Goal: Navigation & Orientation: Understand site structure

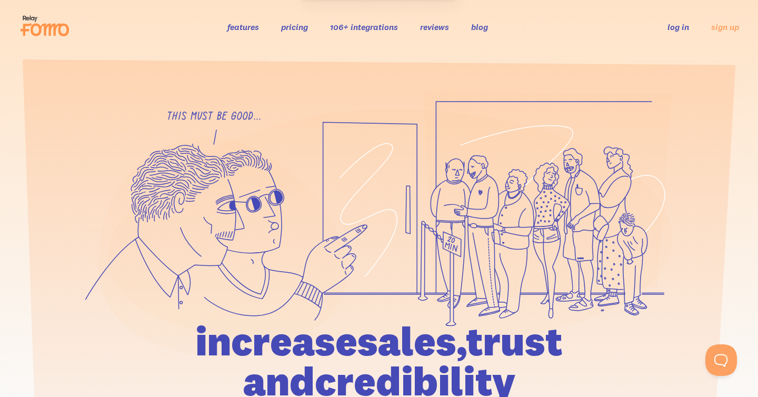
click at [675, 25] on link "log in" at bounding box center [678, 27] width 22 height 11
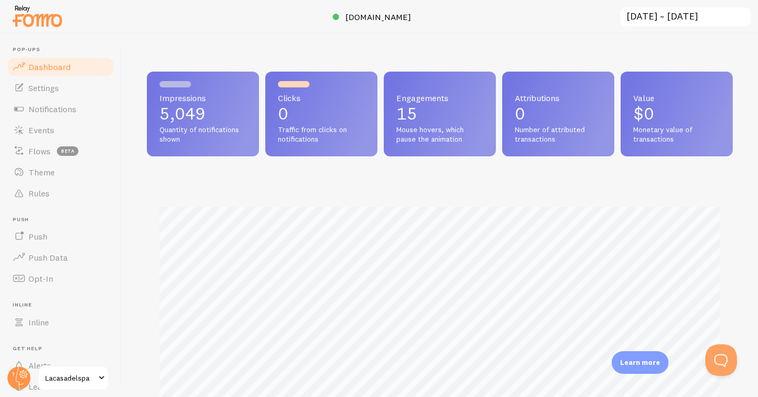
scroll to position [276, 586]
click at [57, 93] on span "Settings" at bounding box center [43, 88] width 31 height 11
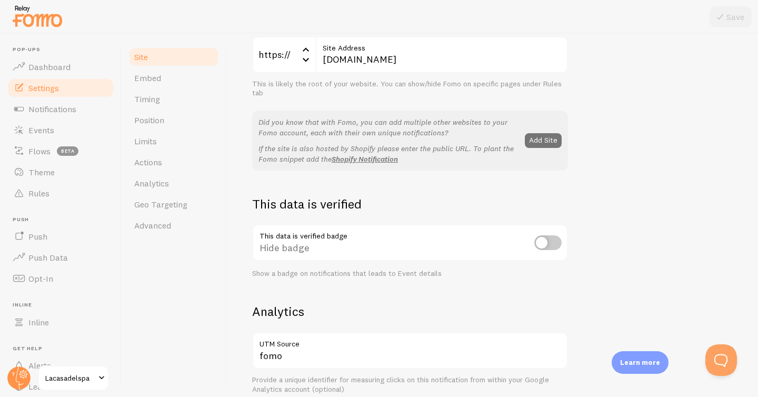
scroll to position [232, 0]
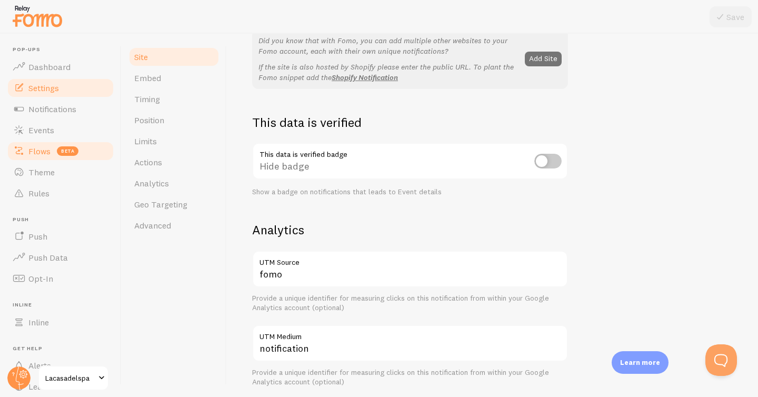
click at [62, 155] on link "Flows beta" at bounding box center [60, 150] width 108 height 21
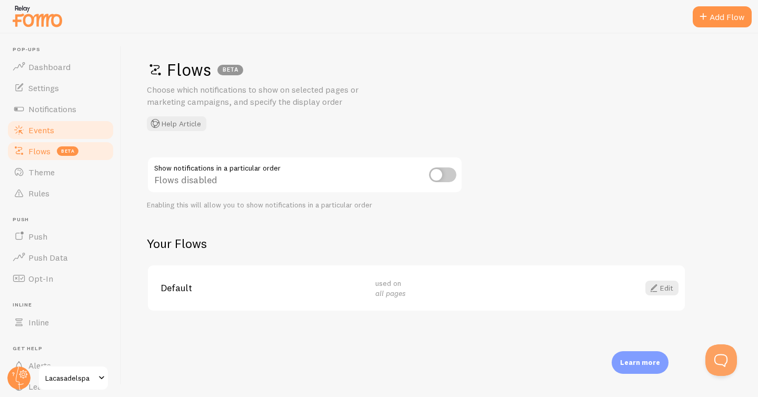
click at [60, 138] on link "Events" at bounding box center [60, 129] width 108 height 21
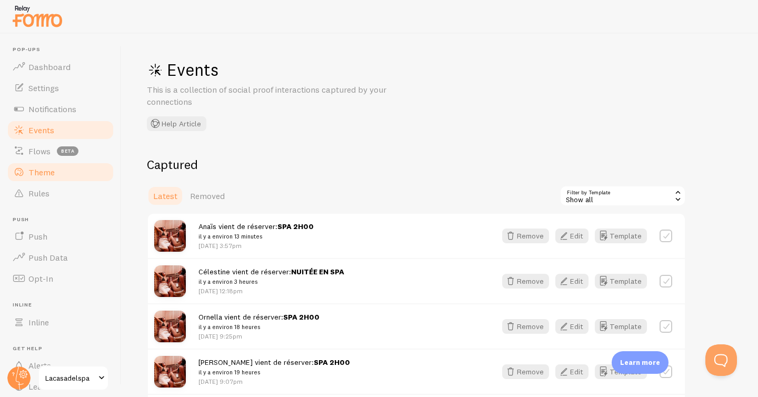
click at [70, 175] on link "Theme" at bounding box center [60, 172] width 108 height 21
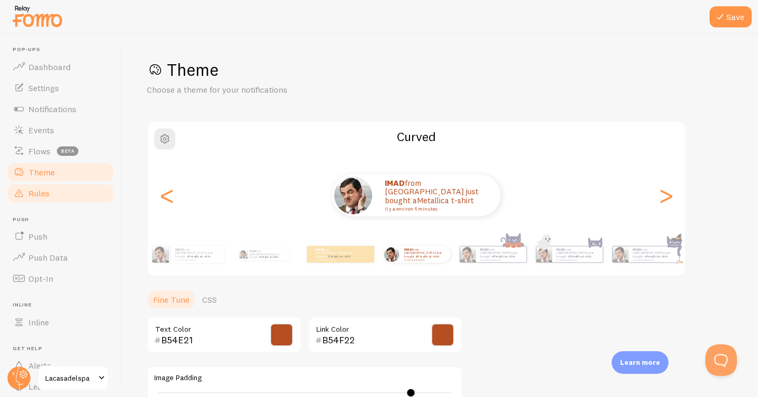
click at [73, 196] on link "Rules" at bounding box center [60, 193] width 108 height 21
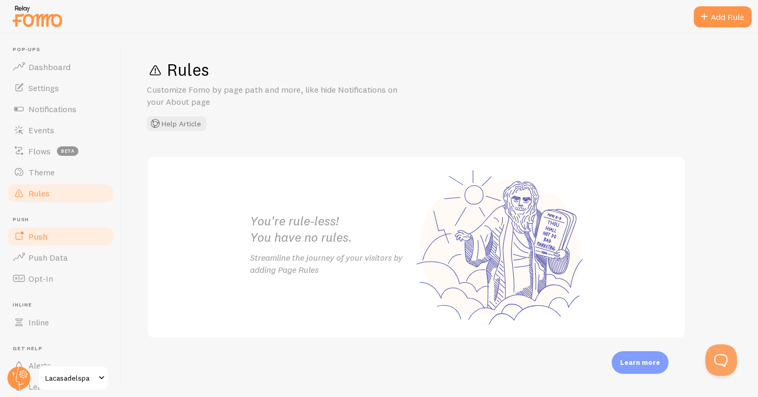
click at [75, 238] on link "Push" at bounding box center [60, 236] width 108 height 21
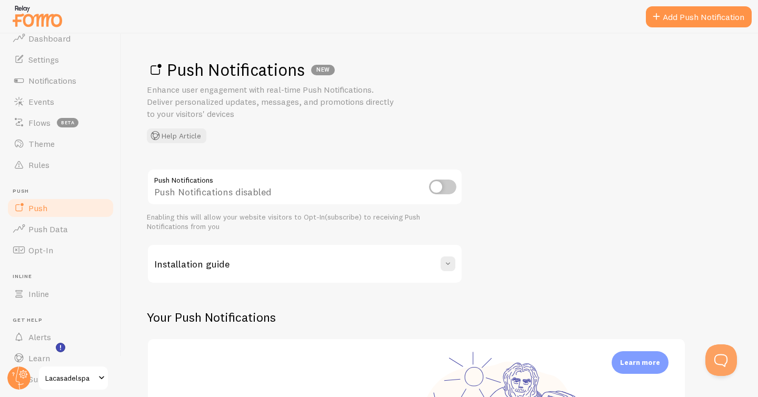
scroll to position [59, 0]
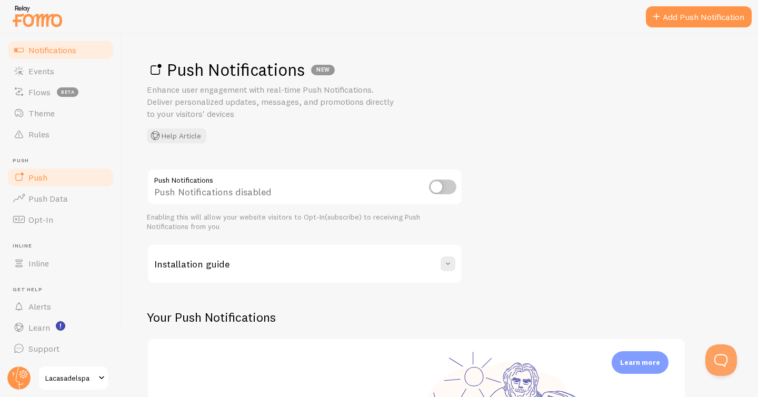
click at [69, 53] on span "Notifications" at bounding box center [52, 50] width 48 height 11
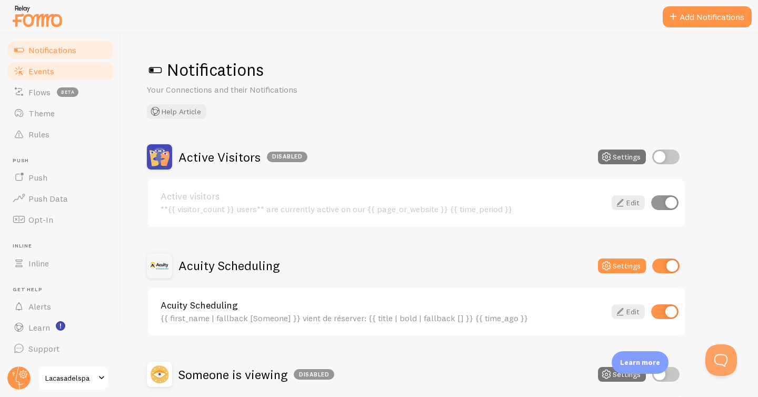
click at [90, 70] on link "Events" at bounding box center [60, 71] width 108 height 21
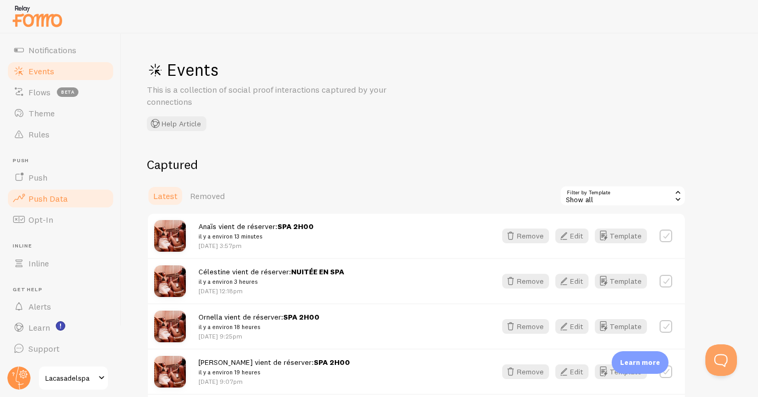
click at [88, 191] on link "Push Data" at bounding box center [60, 198] width 108 height 21
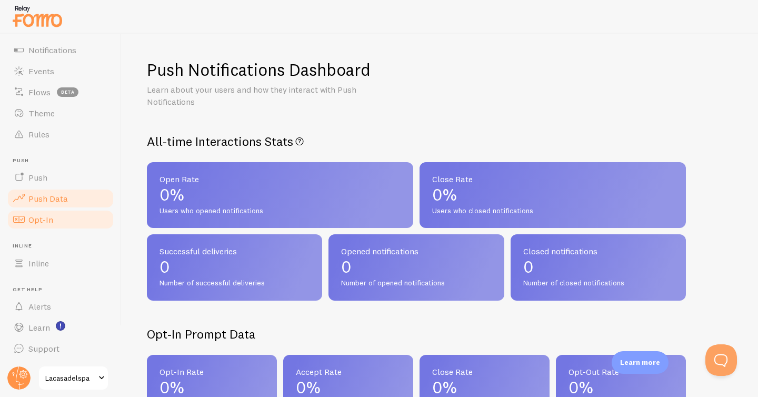
click at [73, 216] on link "Opt-In" at bounding box center [60, 219] width 108 height 21
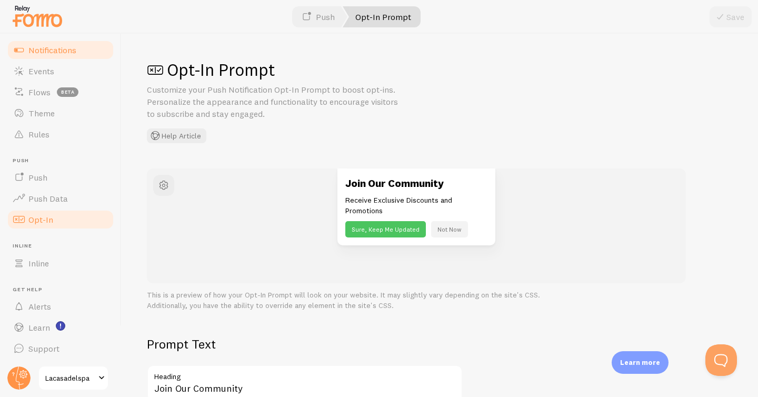
click at [46, 40] on link "Notifications" at bounding box center [60, 49] width 108 height 21
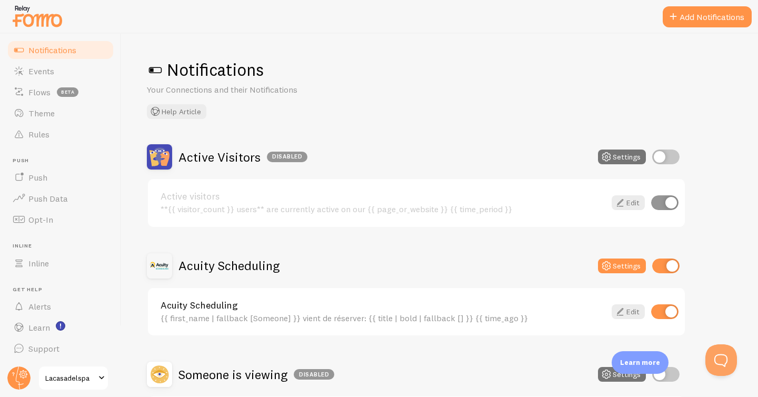
click at [71, 376] on span "Lacasadelspa" at bounding box center [70, 377] width 50 height 13
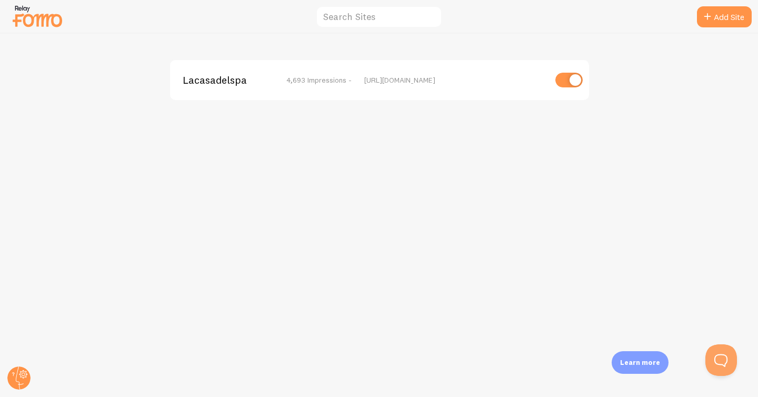
click at [339, 77] on span "4,693 Impressions -" at bounding box center [318, 79] width 65 height 9
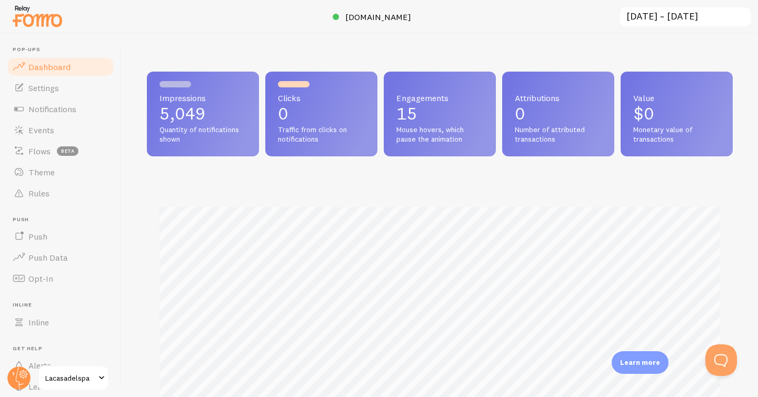
scroll to position [276, 586]
click at [677, 8] on input "[DATE] ~ [DATE]" at bounding box center [685, 17] width 133 height 22
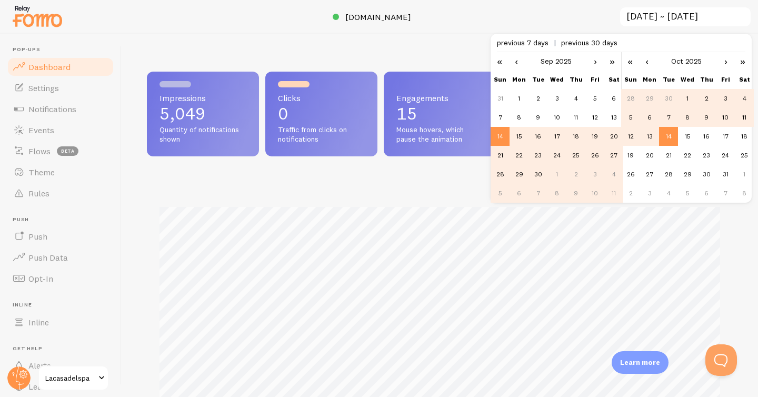
click at [478, 195] on div "Impressions Clicks" at bounding box center [440, 320] width 586 height 277
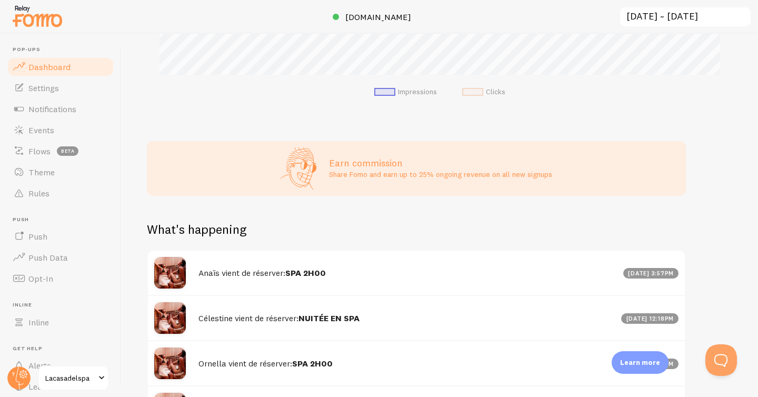
scroll to position [518, 0]
